Goal: Task Accomplishment & Management: Use online tool/utility

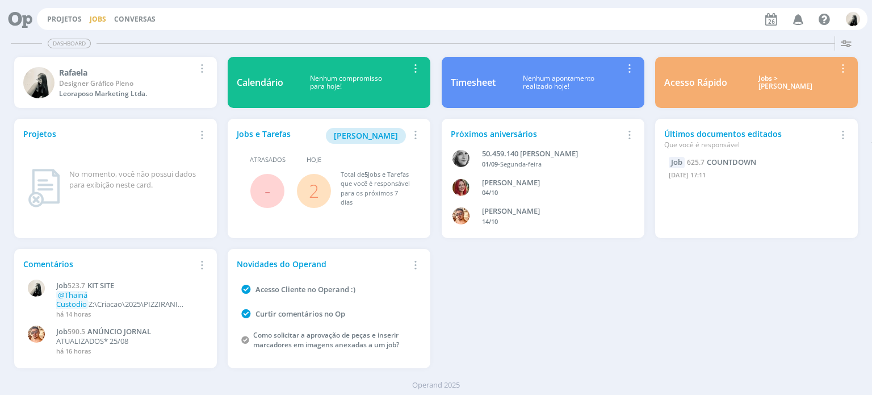
click at [94, 16] on link "Jobs" at bounding box center [98, 19] width 16 height 10
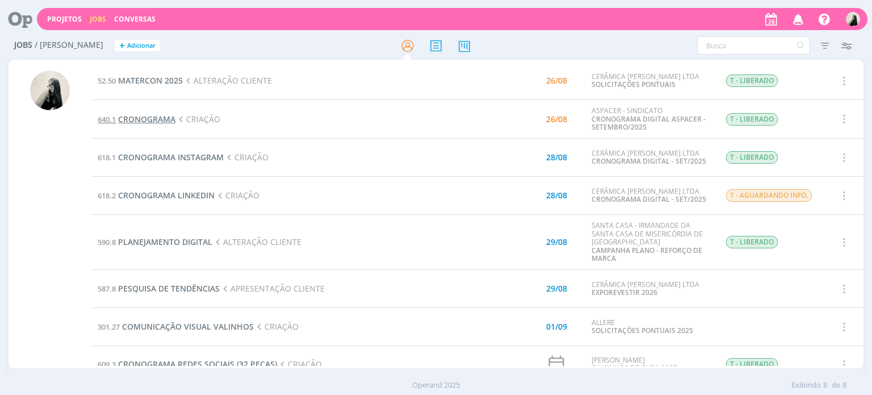
click at [148, 118] on span "CRONOGRAMA" at bounding box center [146, 119] width 57 height 11
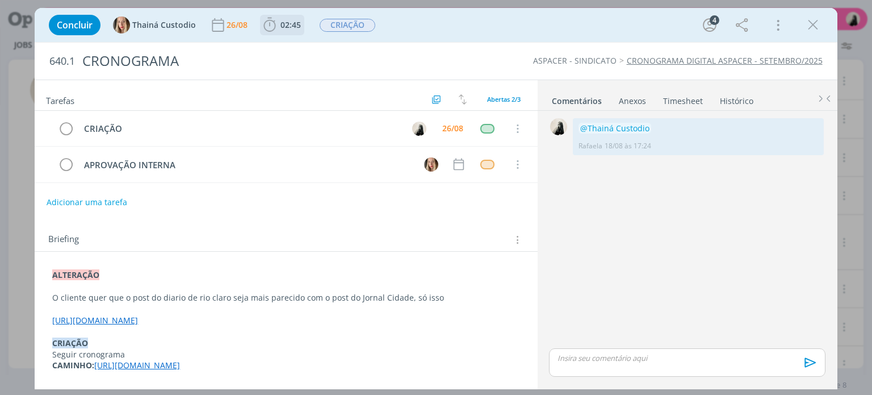
click at [267, 23] on icon "dialog" at bounding box center [269, 24] width 17 height 17
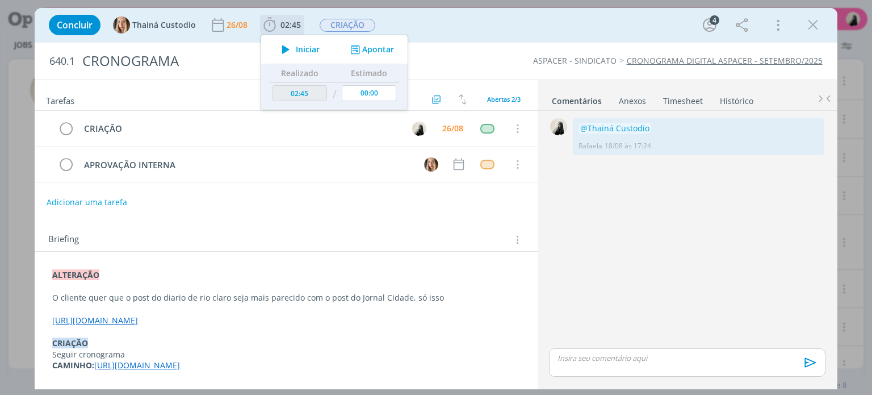
click at [282, 49] on icon "dialog" at bounding box center [286, 49] width 20 height 15
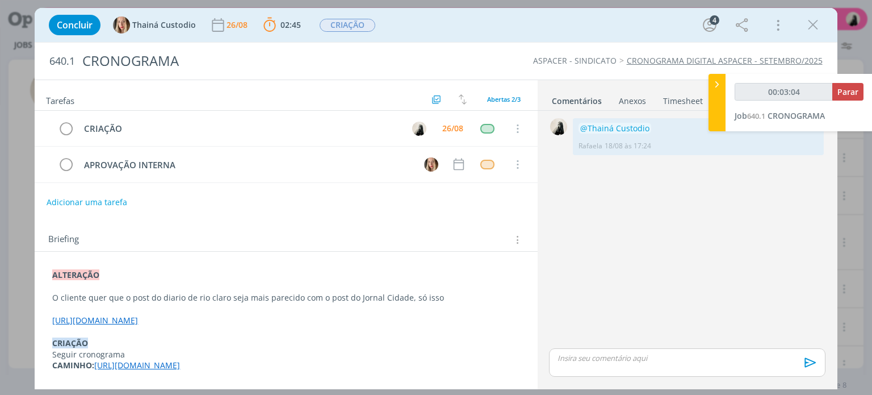
click at [138, 317] on link "[URL][DOMAIN_NAME]" at bounding box center [95, 320] width 86 height 11
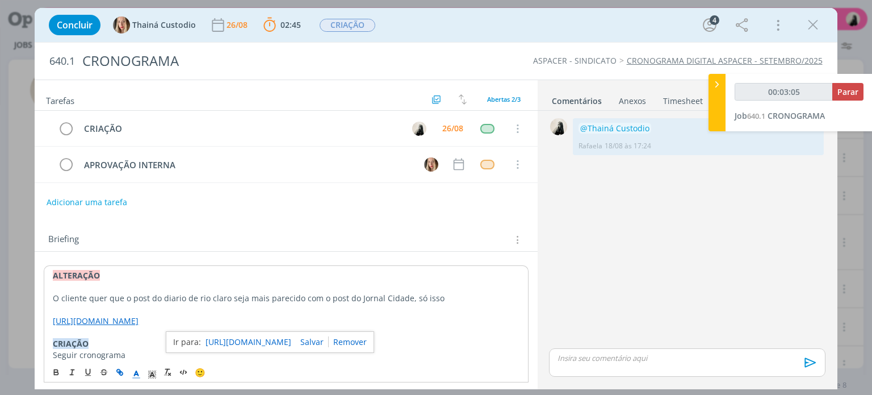
click at [270, 347] on link "[URL][DOMAIN_NAME]" at bounding box center [249, 342] width 86 height 15
click at [608, 368] on div "dialog" at bounding box center [687, 362] width 276 height 28
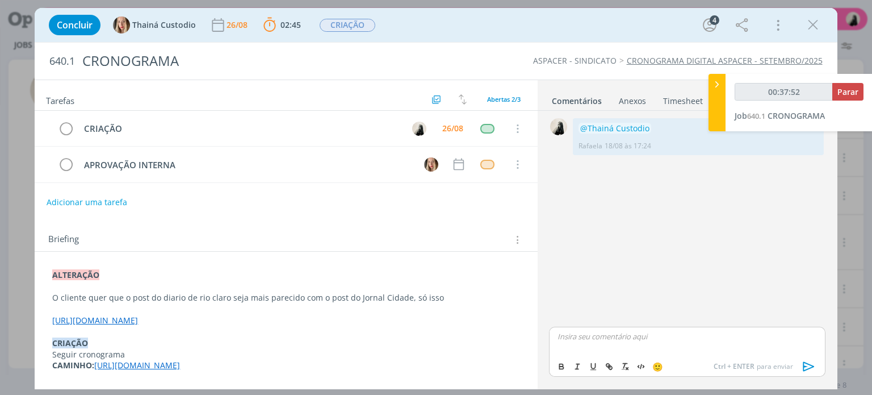
type input "00:37:53"
click at [609, 369] on span "Thainá Custodio" at bounding box center [619, 372] width 70 height 12
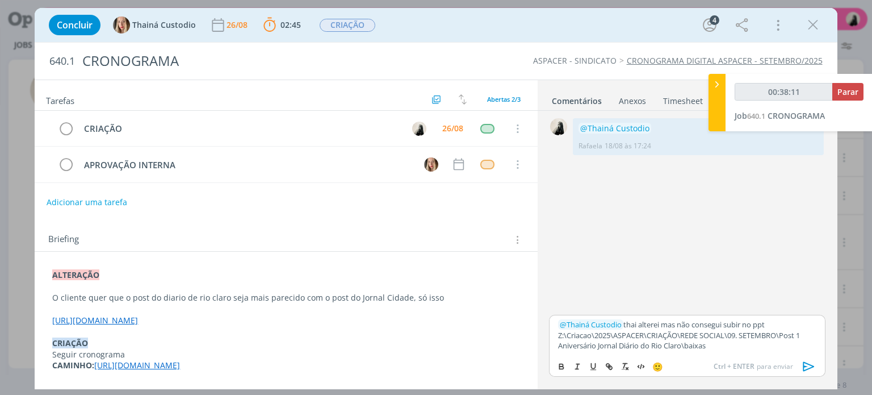
click at [807, 366] on icon "dialog" at bounding box center [808, 366] width 11 height 10
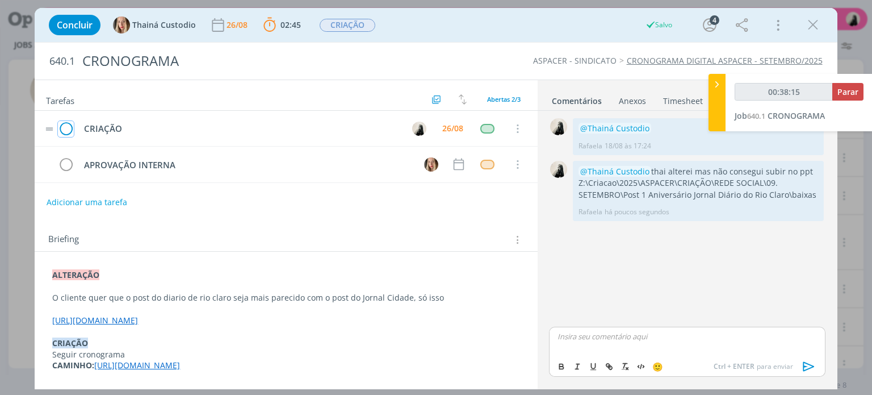
click at [66, 124] on icon "dialog" at bounding box center [66, 128] width 16 height 17
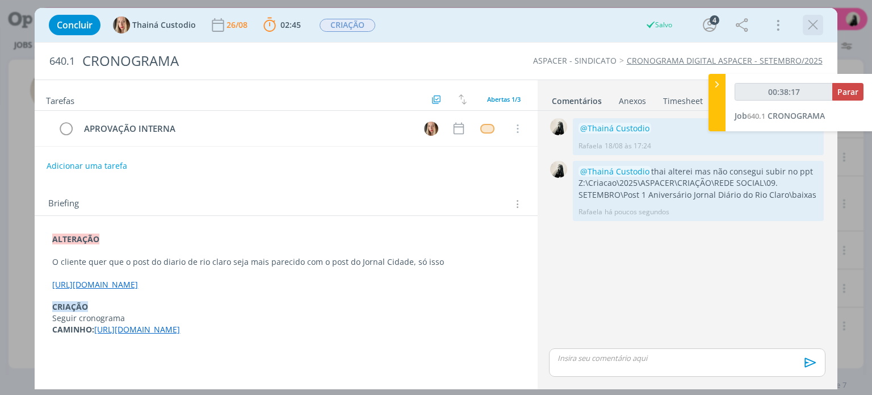
click at [815, 29] on icon "dialog" at bounding box center [813, 24] width 17 height 17
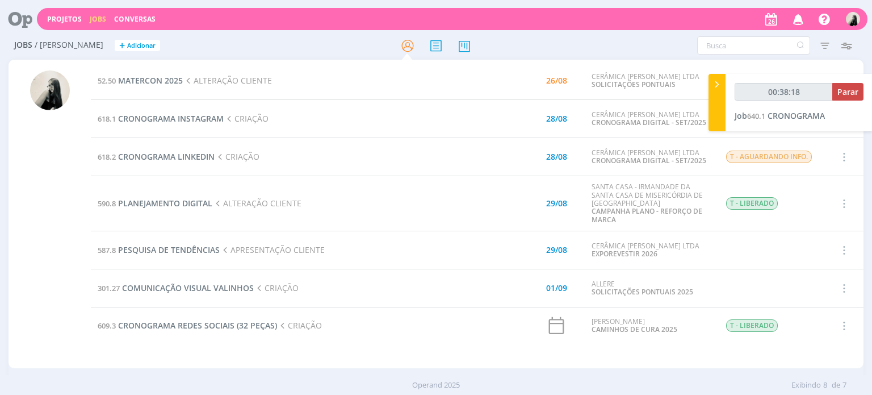
type input "00:38:19"
click at [848, 88] on span "Parar" at bounding box center [848, 91] width 21 height 11
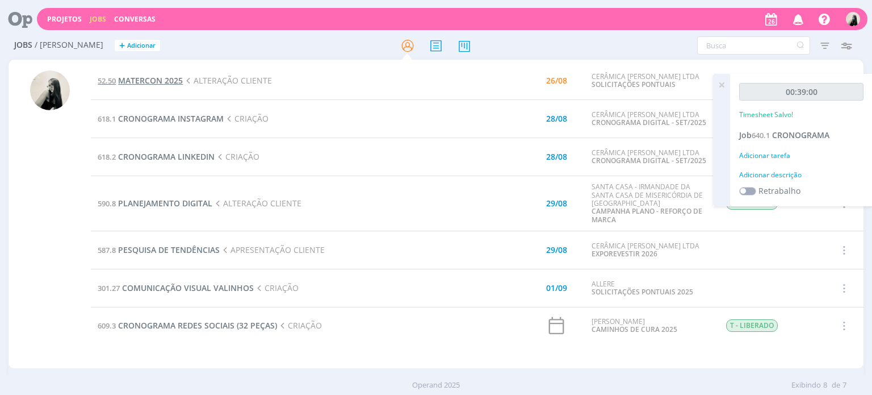
click at [172, 79] on span "MATERCON 2025" at bounding box center [150, 80] width 65 height 11
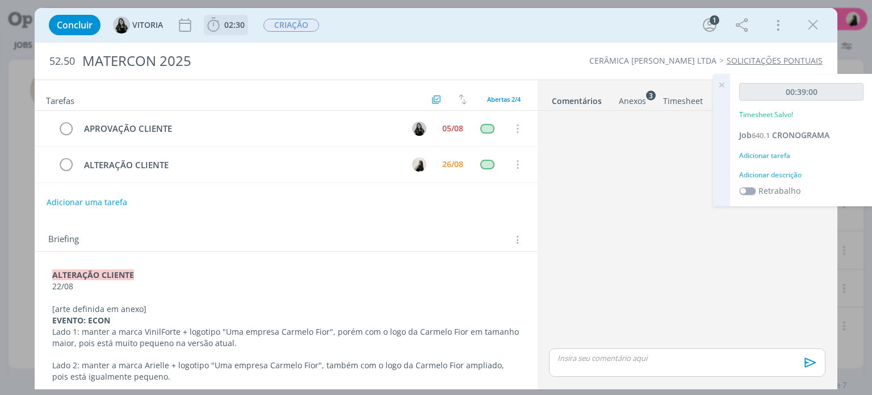
click at [216, 25] on icon "dialog" at bounding box center [213, 24] width 17 height 17
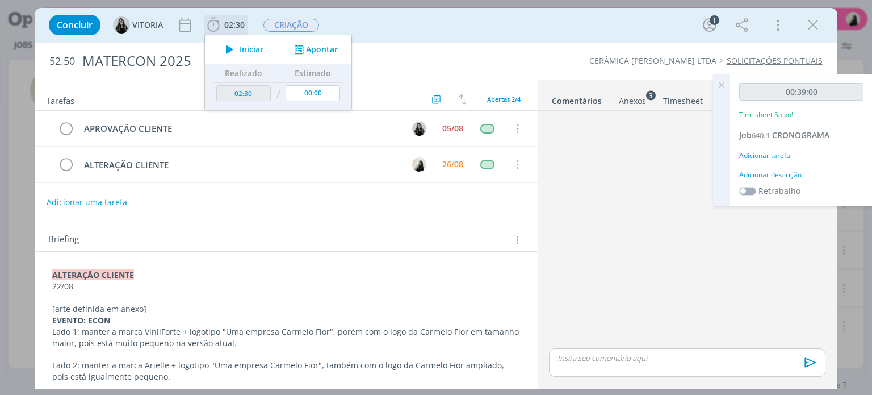
click at [229, 47] on icon "dialog" at bounding box center [230, 49] width 20 height 15
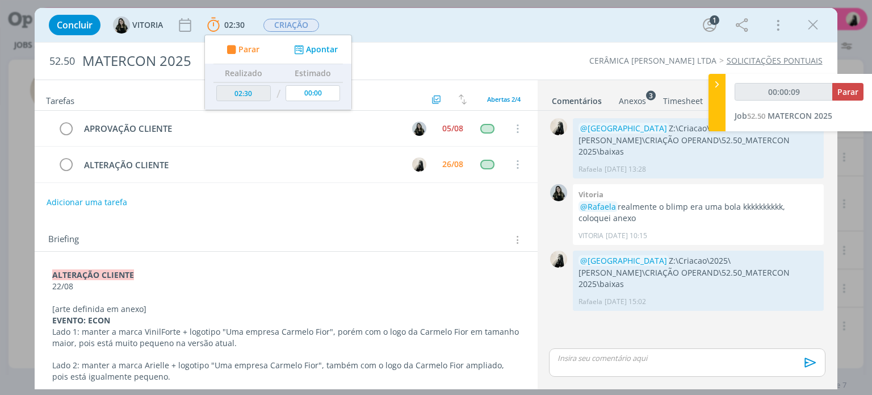
click at [637, 94] on link "Anexos 3" at bounding box center [633, 98] width 28 height 16
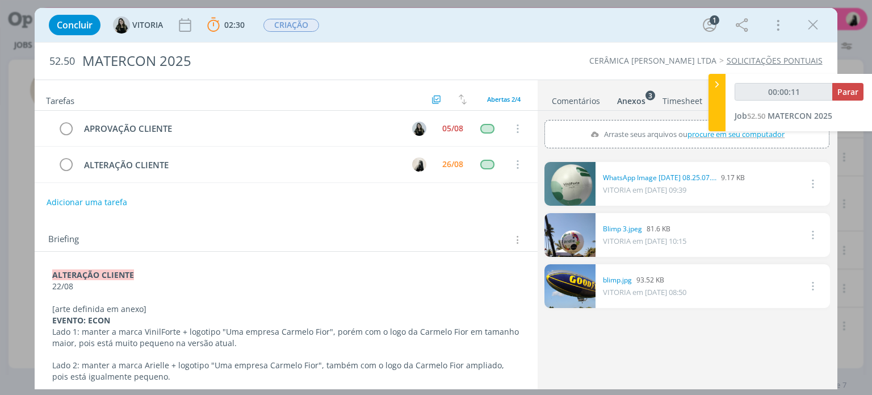
click at [575, 186] on link "dialog" at bounding box center [570, 184] width 51 height 44
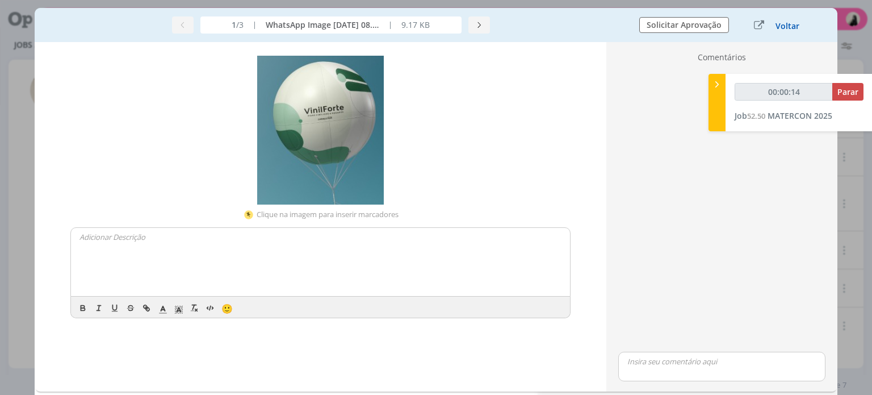
click at [791, 29] on button "Voltar" at bounding box center [787, 26] width 25 height 9
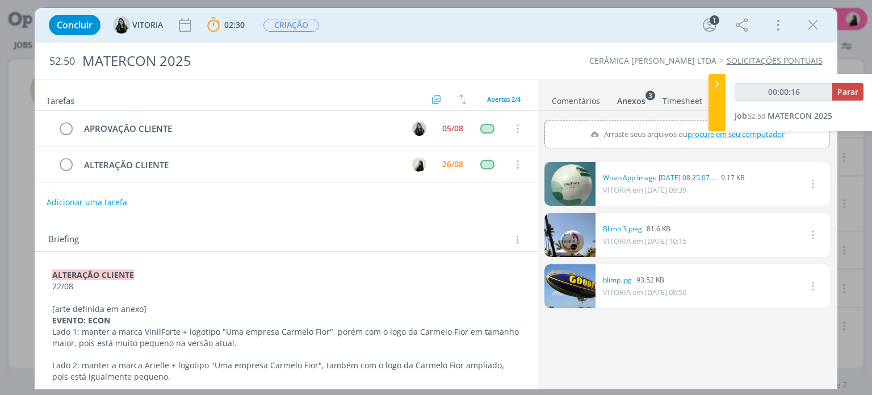
click at [563, 99] on link "Comentários" at bounding box center [575, 98] width 49 height 16
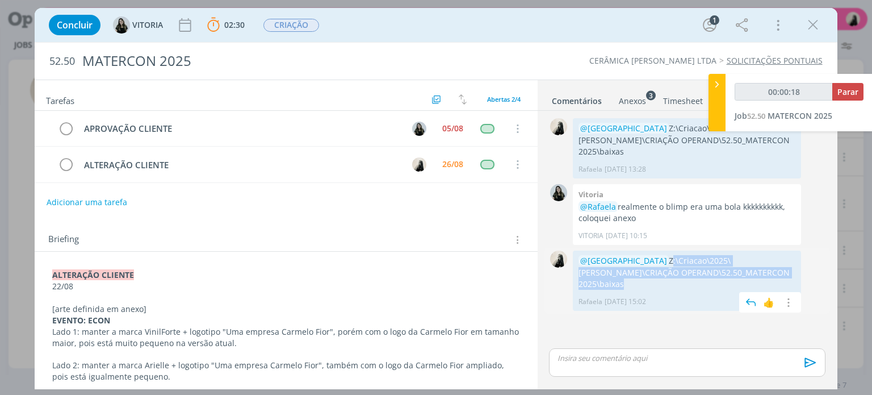
drag, startPoint x: 620, startPoint y: 244, endPoint x: 739, endPoint y: 262, distance: 120.7
click at [739, 262] on p "@[GEOGRAPHIC_DATA] Z:\Criacao\2025\[PERSON_NAME]\CRIAÇÃO OPERAND\52.50_MATERCON…" at bounding box center [687, 272] width 217 height 35
copy p "Z:\Criacao\2025\[PERSON_NAME]\CRIAÇÃO OPERAND\52.50_MATERCON 2025\baixas"
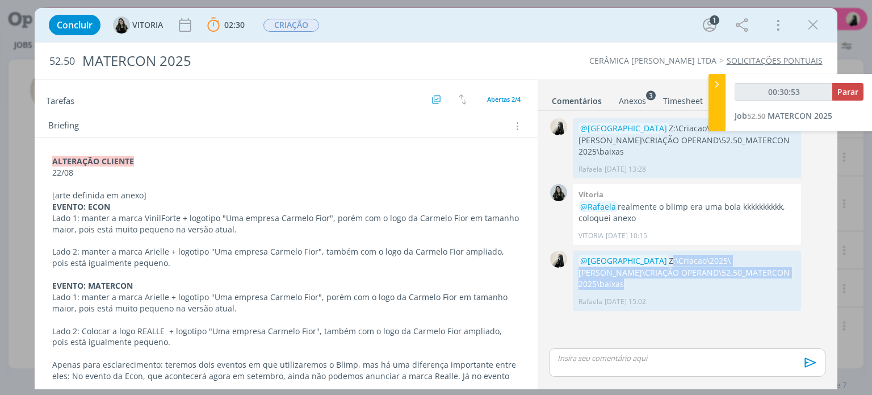
scroll to position [170, 0]
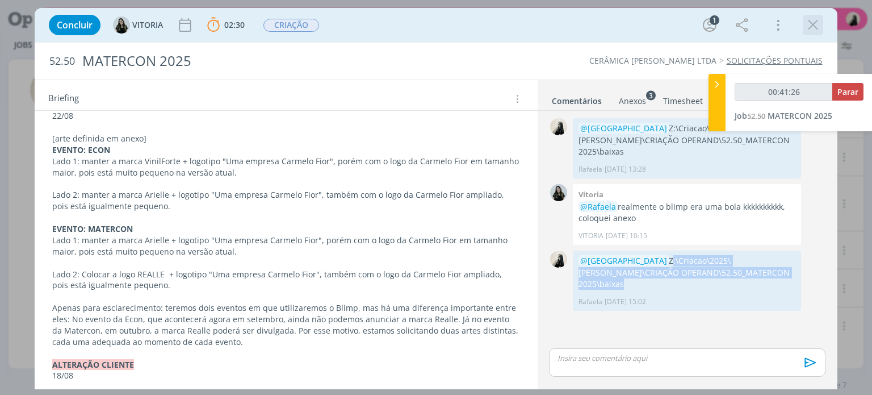
click at [816, 26] on icon "dialog" at bounding box center [813, 24] width 17 height 17
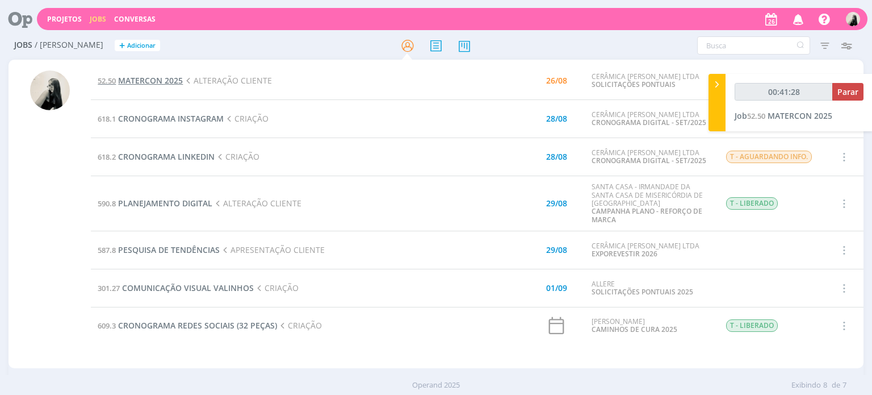
click at [151, 78] on span "MATERCON 2025" at bounding box center [150, 80] width 65 height 11
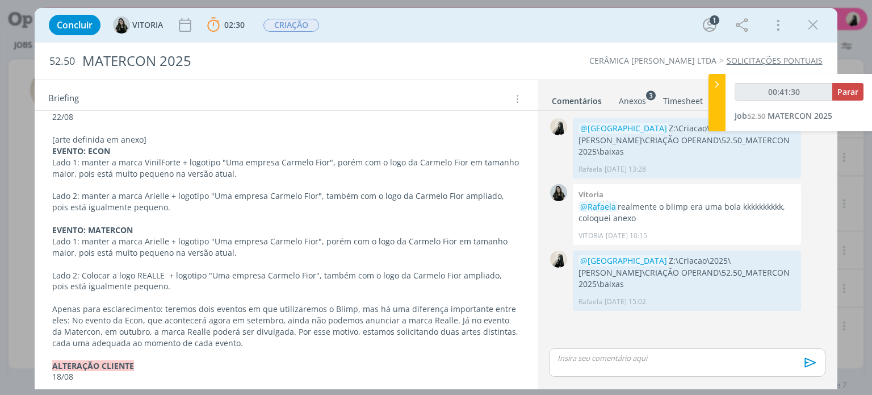
scroll to position [170, 0]
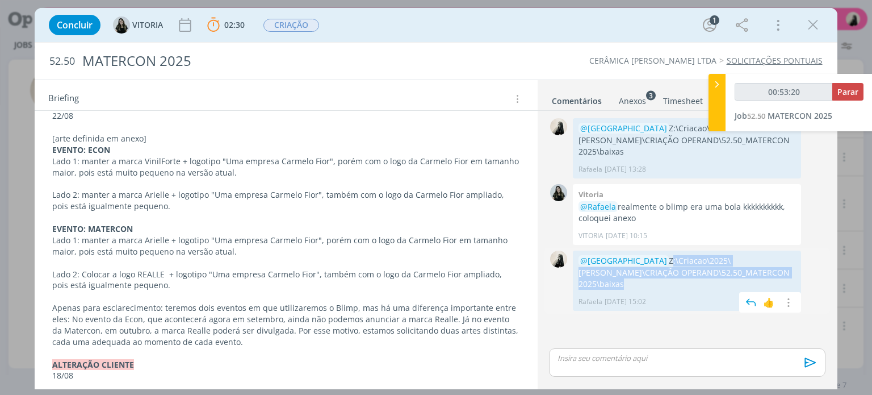
drag, startPoint x: 621, startPoint y: 245, endPoint x: 739, endPoint y: 258, distance: 119.4
click at [739, 258] on p "@[GEOGRAPHIC_DATA] Z:\Criacao\2025\[PERSON_NAME]\CRIAÇÃO OPERAND\52.50_MATERCON…" at bounding box center [687, 272] width 217 height 35
copy p "Z:\Criacao\2025\[PERSON_NAME]\CRIAÇÃO OPERAND\52.50_MATERCON 2025\baixas"
click at [110, 224] on strong "EVENTO: MATERCON" at bounding box center [92, 228] width 81 height 11
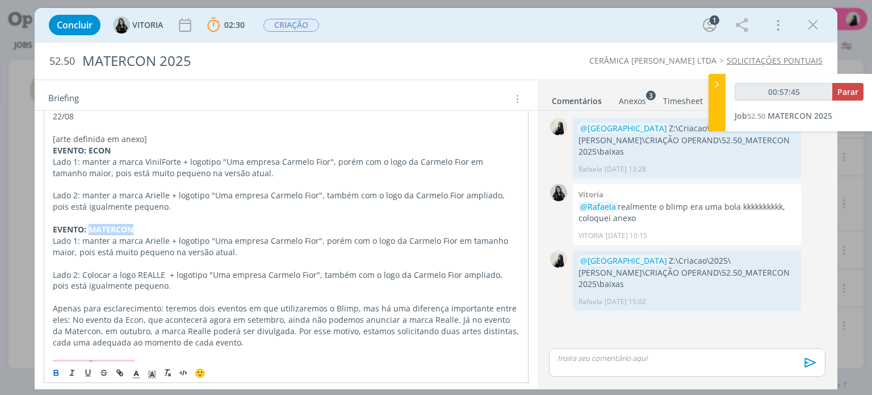
click at [110, 224] on strong "EVENTO: MATERCON" at bounding box center [93, 229] width 81 height 11
copy strong "MATERCON"
click at [95, 227] on strong "EVENTO: MATERCON" at bounding box center [92, 228] width 81 height 11
click at [114, 227] on strong "EVENTO: MATERCON" at bounding box center [92, 228] width 81 height 11
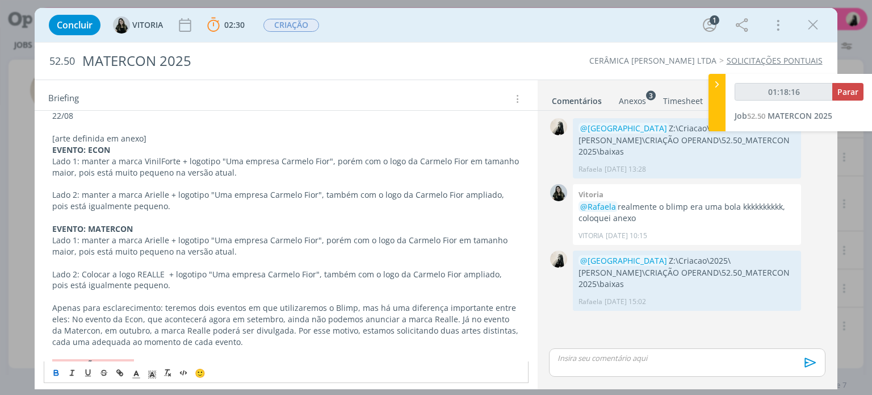
click at [114, 227] on strong "EVENTO: MATERCON" at bounding box center [92, 228] width 81 height 11
copy strong "MATERCON"
type input "01:19:40"
click at [632, 366] on div "dialog" at bounding box center [687, 362] width 276 height 28
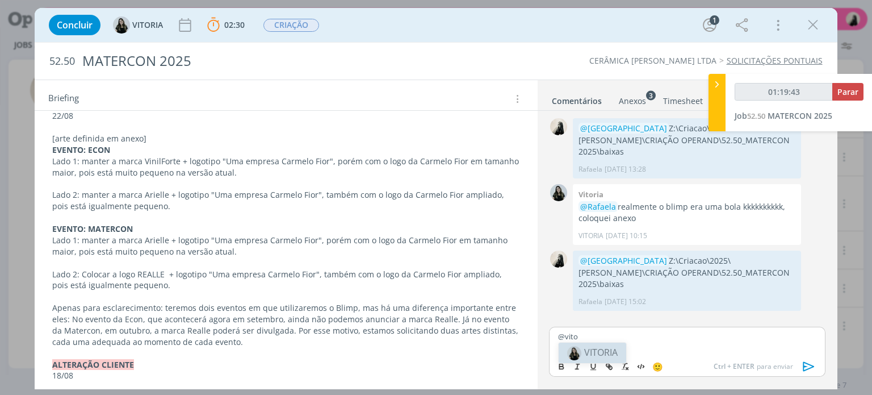
click at [605, 350] on span "VITORIA" at bounding box center [601, 352] width 34 height 12
click at [804, 367] on icon "dialog" at bounding box center [808, 366] width 11 height 10
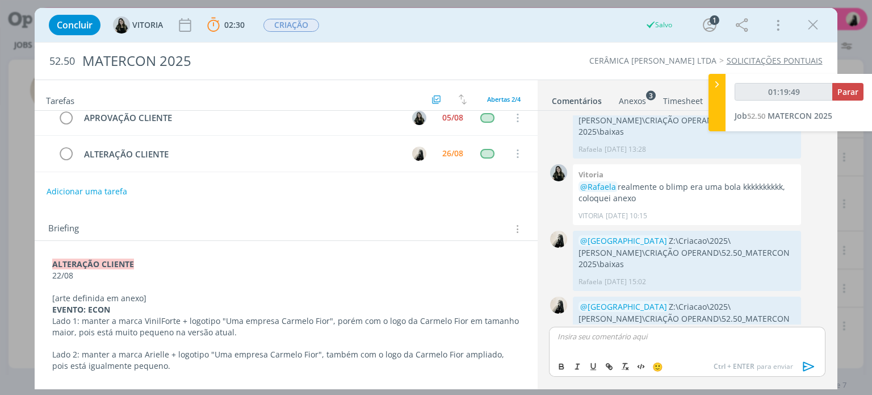
scroll to position [0, 0]
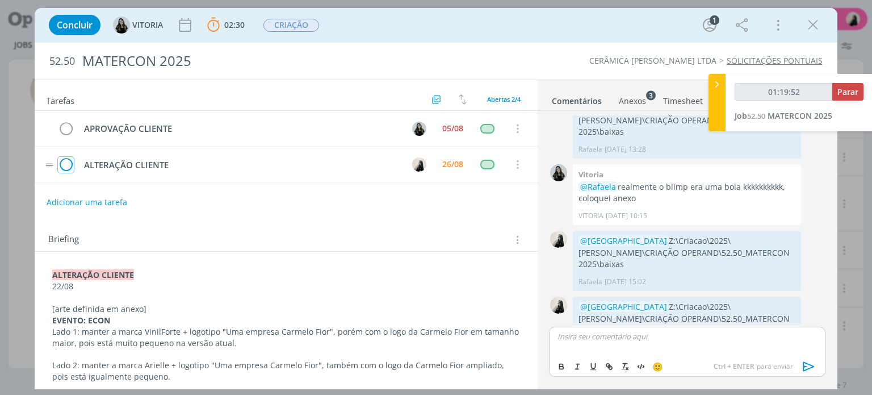
click at [68, 163] on icon "dialog" at bounding box center [66, 164] width 16 height 17
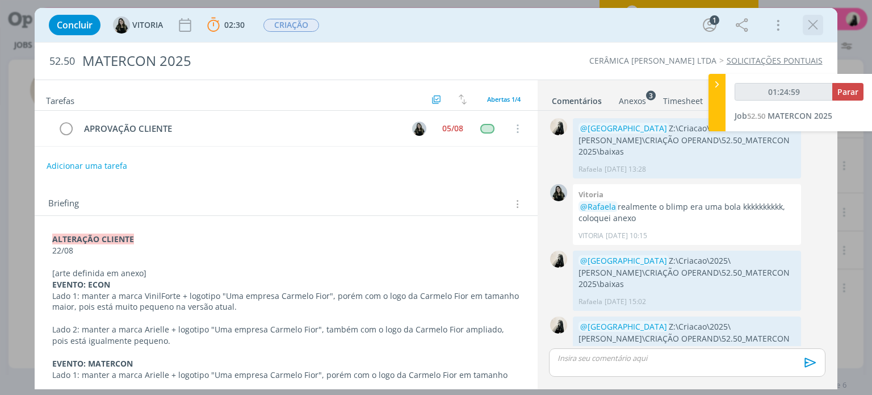
click at [820, 28] on icon "dialog" at bounding box center [813, 24] width 17 height 17
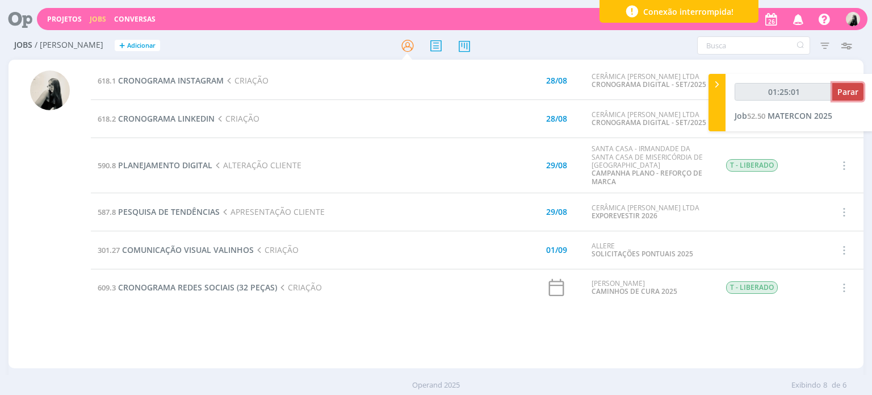
click at [853, 96] on span "Parar" at bounding box center [848, 91] width 21 height 11
type input "01:26:00"
click at [184, 120] on span "CRONOGRAMA LINKEDIN" at bounding box center [166, 118] width 97 height 11
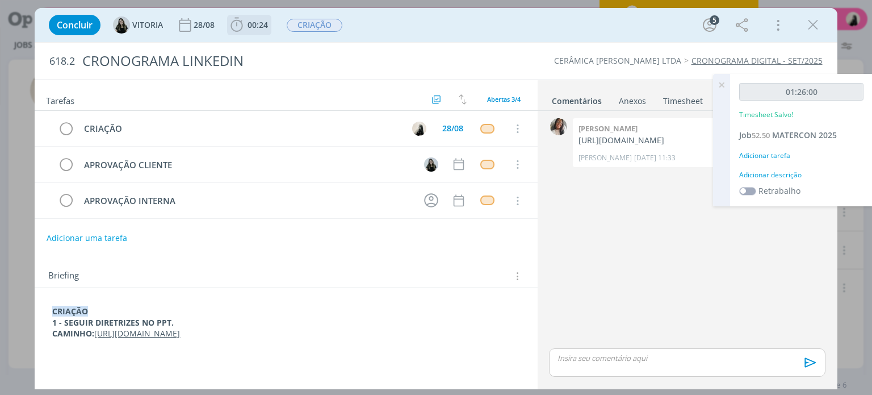
click at [231, 24] on icon "dialog" at bounding box center [236, 24] width 17 height 17
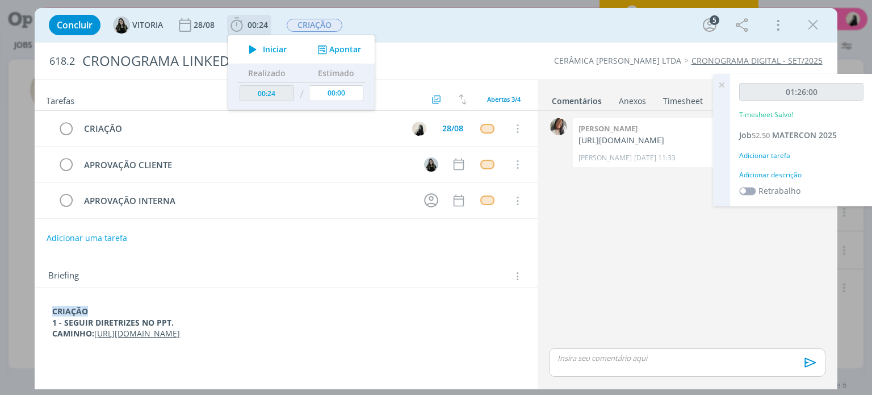
click at [250, 47] on icon "dialog" at bounding box center [253, 49] width 20 height 15
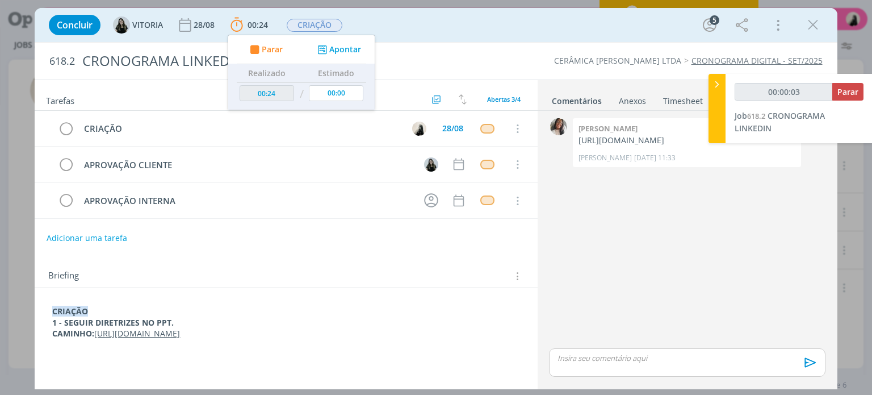
click at [701, 239] on div "0 [PERSON_NAME] [URL][DOMAIN_NAME] Carol RJ [DATE] 11:33 👍" at bounding box center [687, 230] width 285 height 231
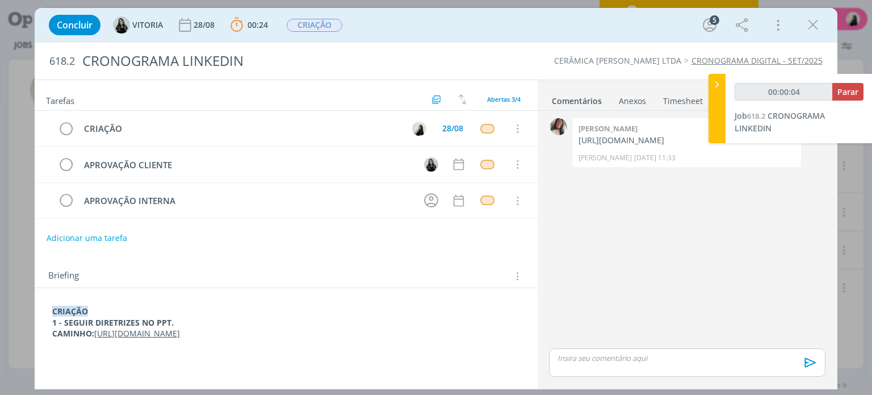
click at [180, 333] on link "[URL][DOMAIN_NAME]" at bounding box center [137, 333] width 86 height 11
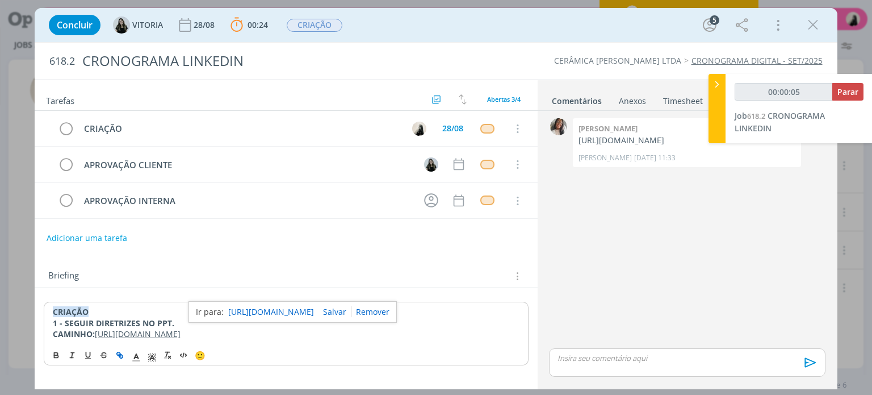
click at [281, 311] on link "[URL][DOMAIN_NAME]" at bounding box center [271, 311] width 86 height 15
type input "00:40:40"
